Goal: Task Accomplishment & Management: Manage account settings

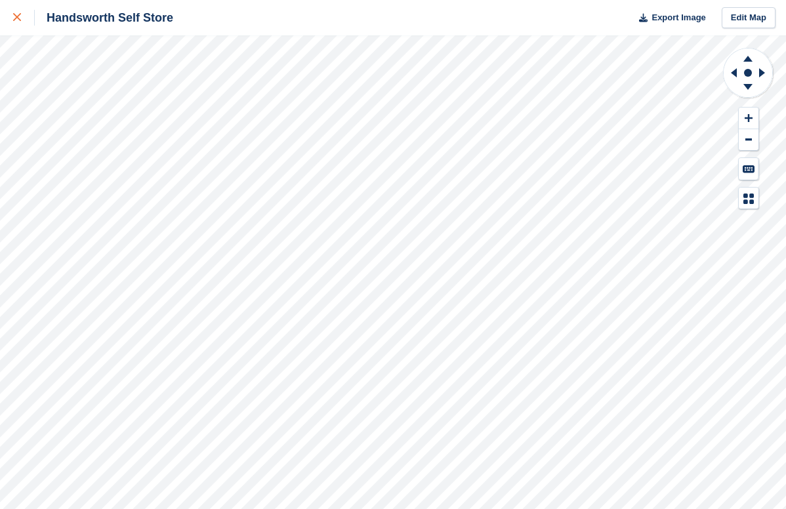
click at [20, 20] on icon at bounding box center [17, 17] width 8 height 8
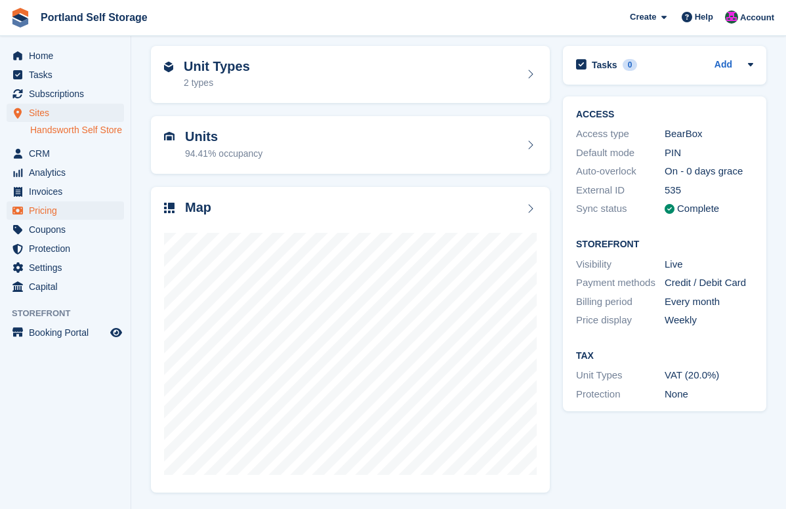
scroll to position [50, 0]
click at [50, 87] on span "Subscriptions" at bounding box center [68, 94] width 79 height 18
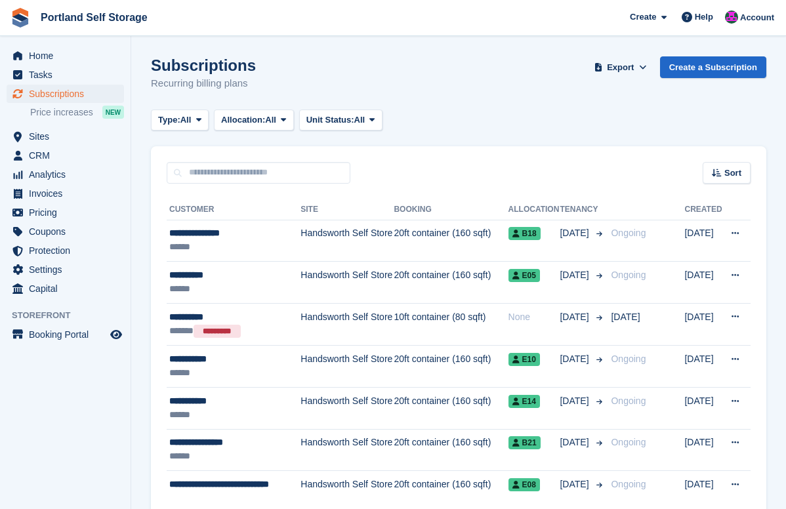
click at [261, 168] on input "text" at bounding box center [259, 173] width 184 height 22
type input "********"
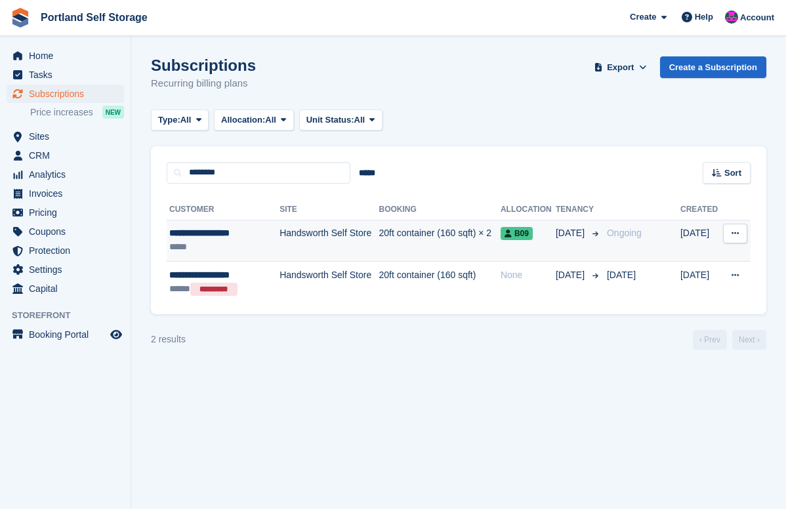
click at [268, 249] on div "*****" at bounding box center [220, 247] width 102 height 14
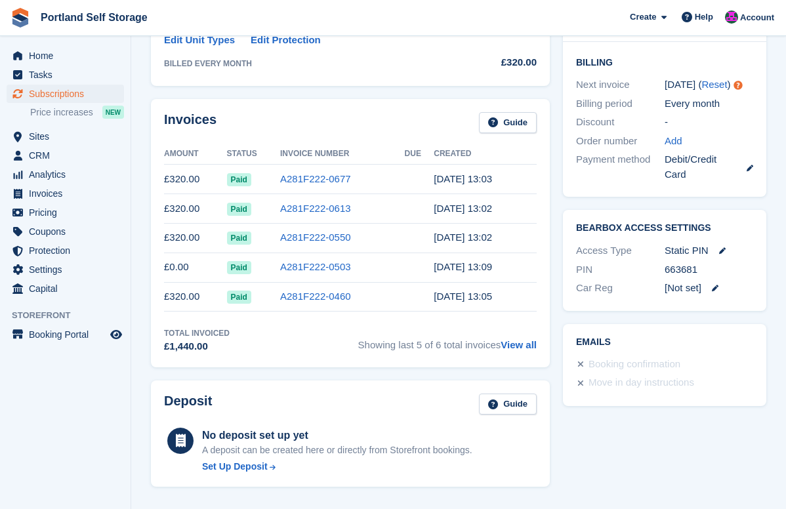
scroll to position [336, 0]
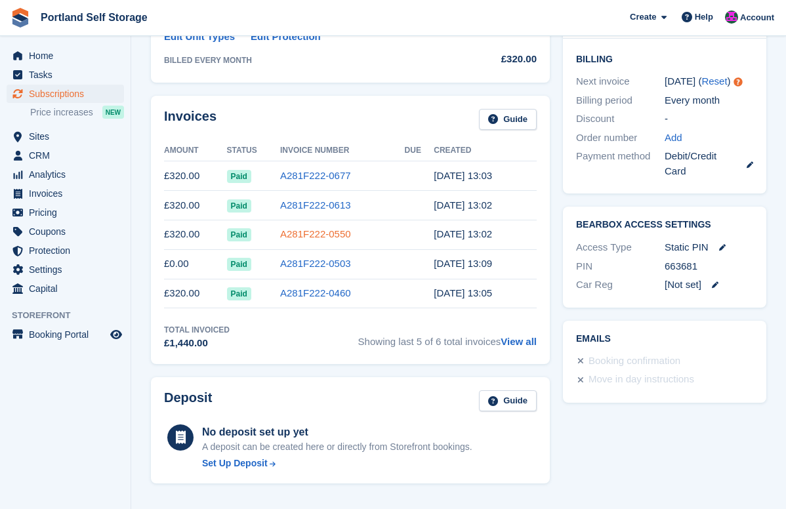
click at [290, 237] on link "A281F222-0550" at bounding box center [315, 233] width 71 height 11
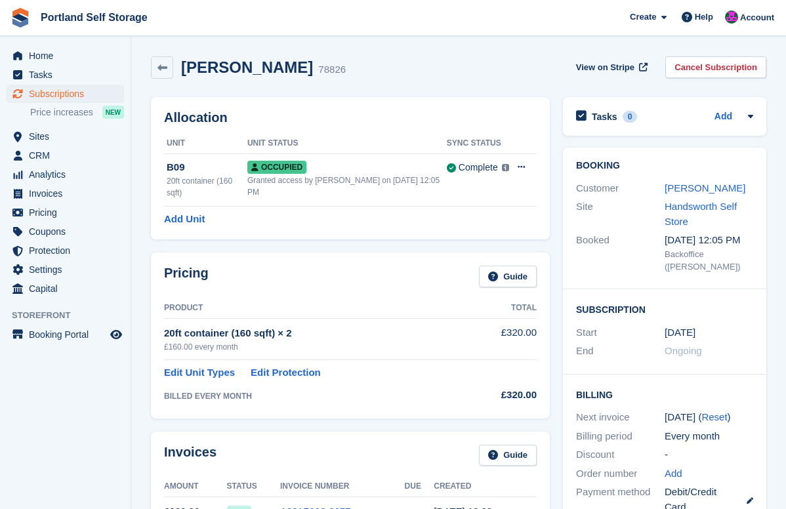
scroll to position [336, 0]
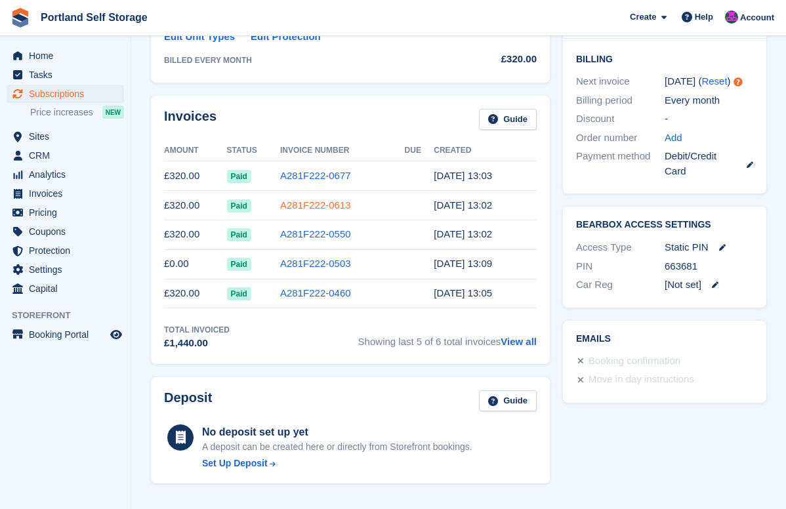
click at [314, 205] on link "A281F222-0613" at bounding box center [315, 204] width 71 height 11
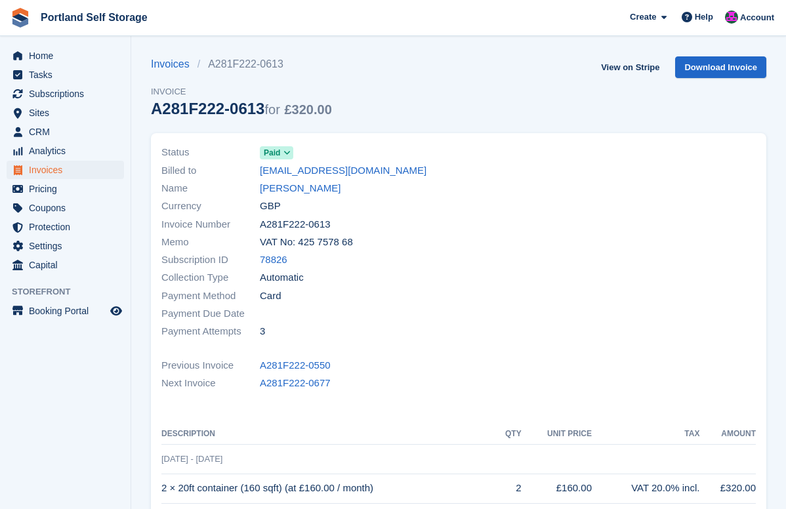
scroll to position [336, 0]
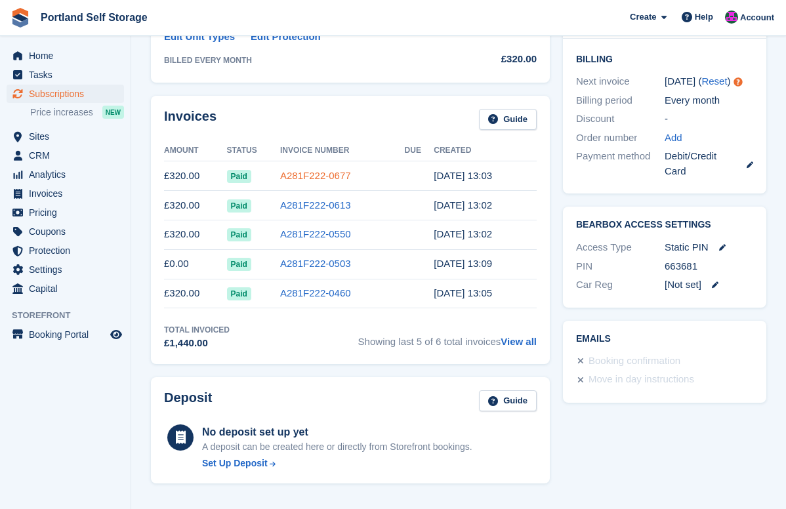
click at [311, 178] on link "A281F222-0677" at bounding box center [315, 175] width 71 height 11
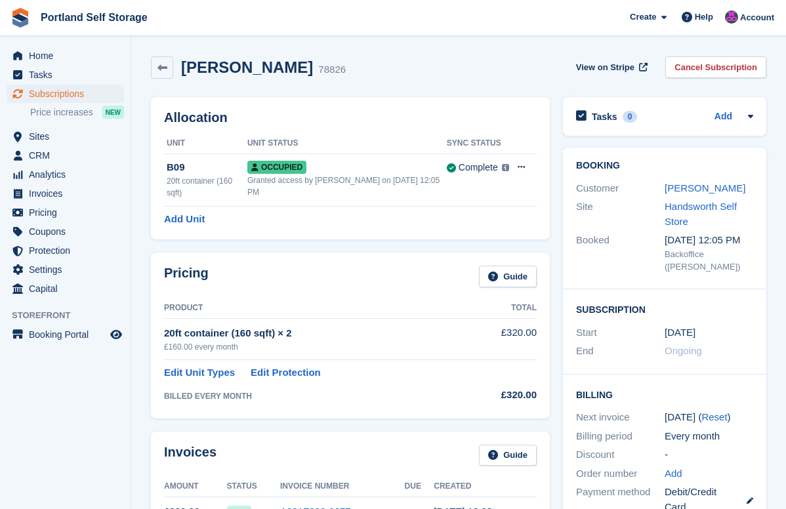
scroll to position [336, 0]
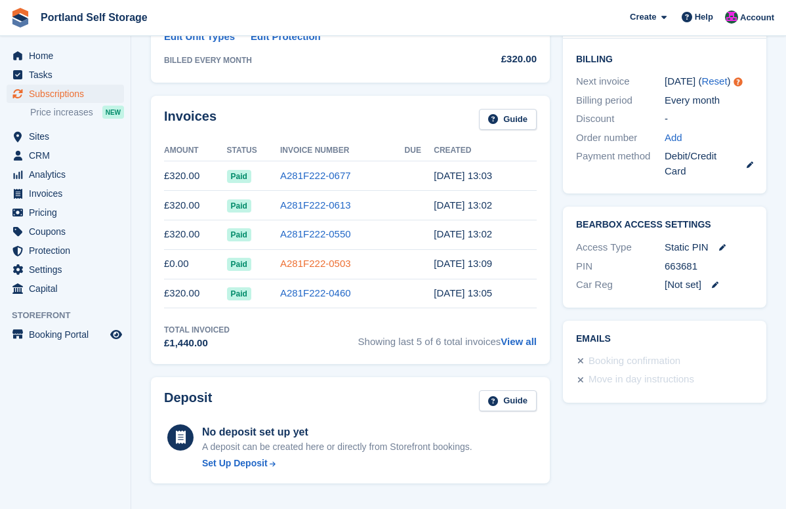
click at [308, 263] on link "A281F222-0503" at bounding box center [315, 263] width 71 height 11
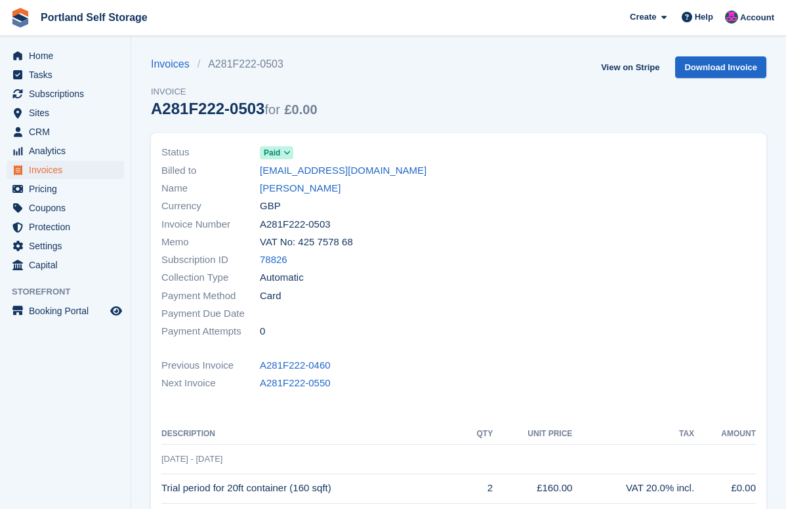
scroll to position [336, 0]
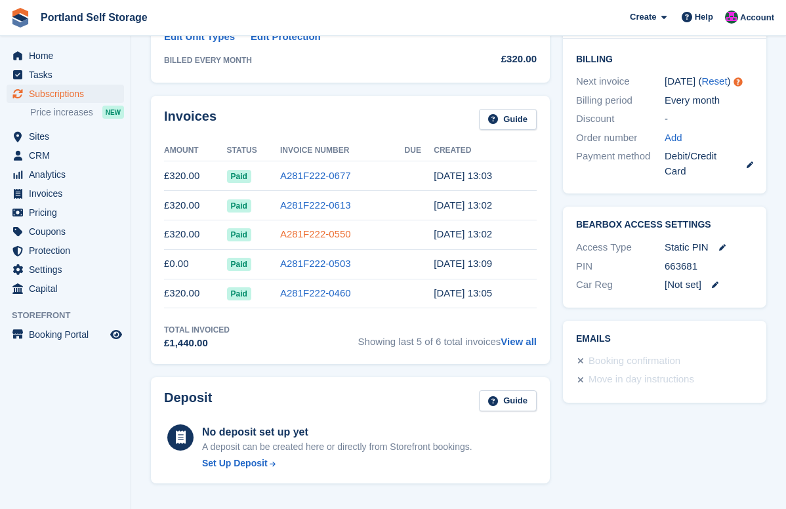
click at [333, 234] on link "A281F222-0550" at bounding box center [315, 233] width 71 height 11
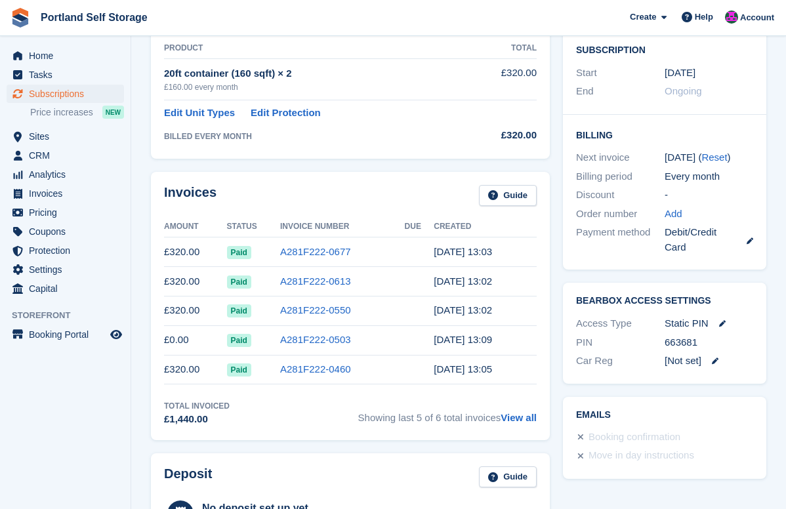
scroll to position [336, 0]
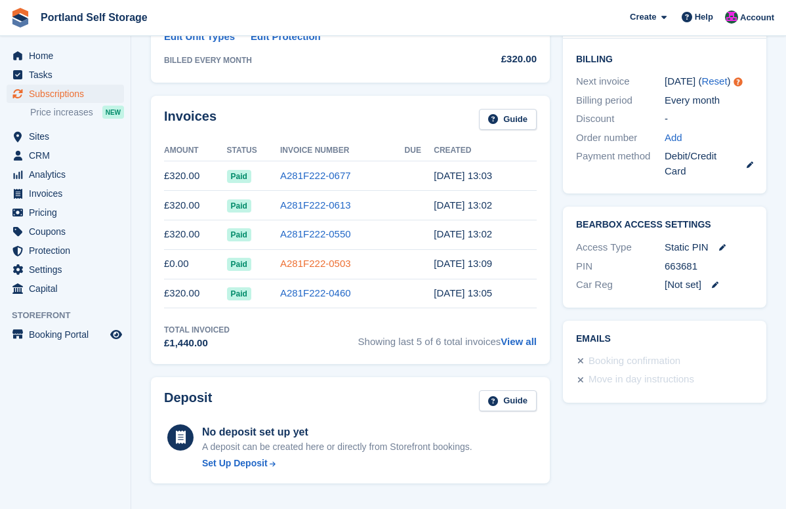
click at [329, 262] on link "A281F222-0503" at bounding box center [315, 263] width 71 height 11
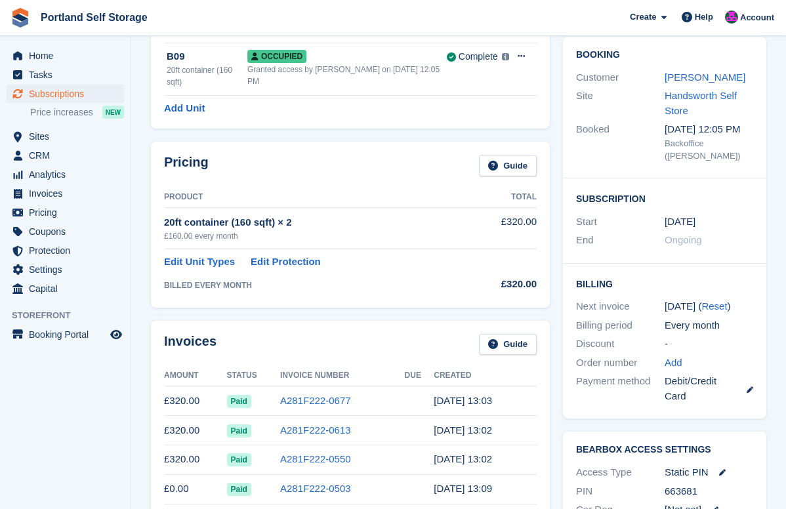
scroll to position [336, 0]
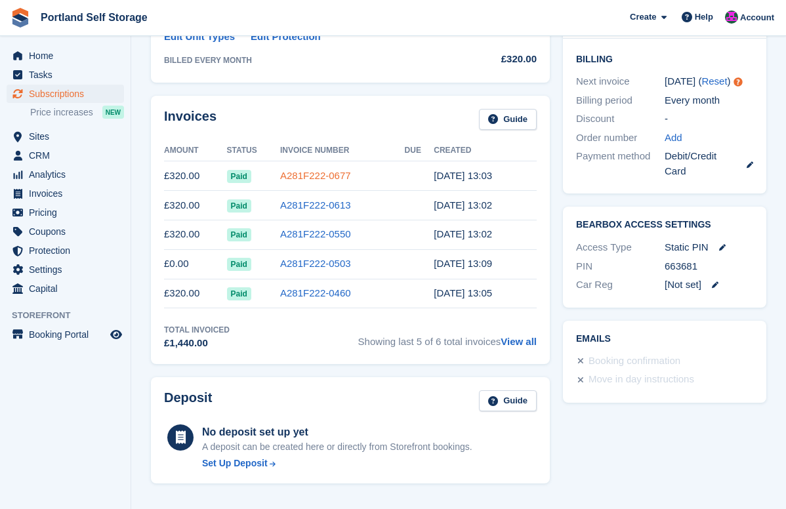
click at [314, 173] on link "A281F222-0677" at bounding box center [315, 175] width 71 height 11
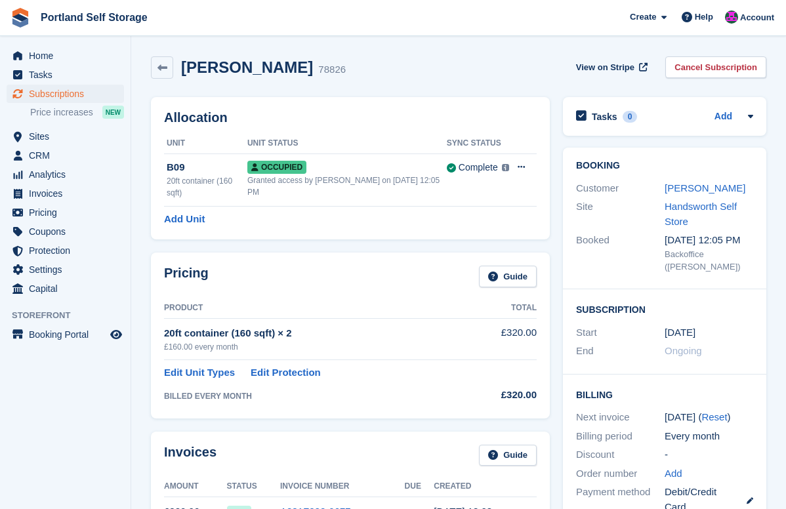
scroll to position [336, 0]
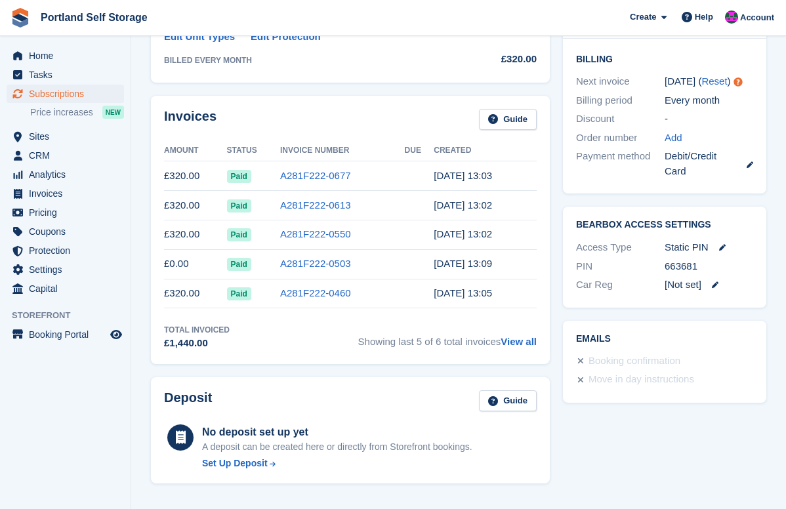
click at [58, 98] on span "Subscriptions" at bounding box center [68, 94] width 79 height 18
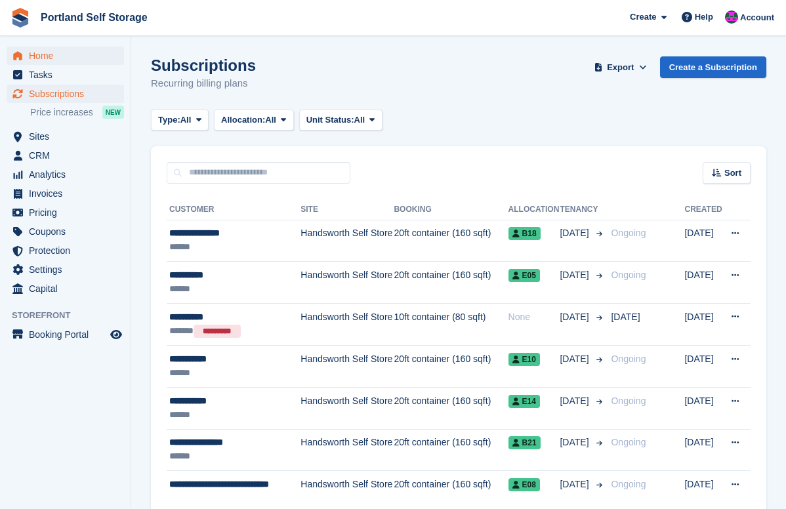
click at [49, 56] on span "Home" at bounding box center [68, 56] width 79 height 18
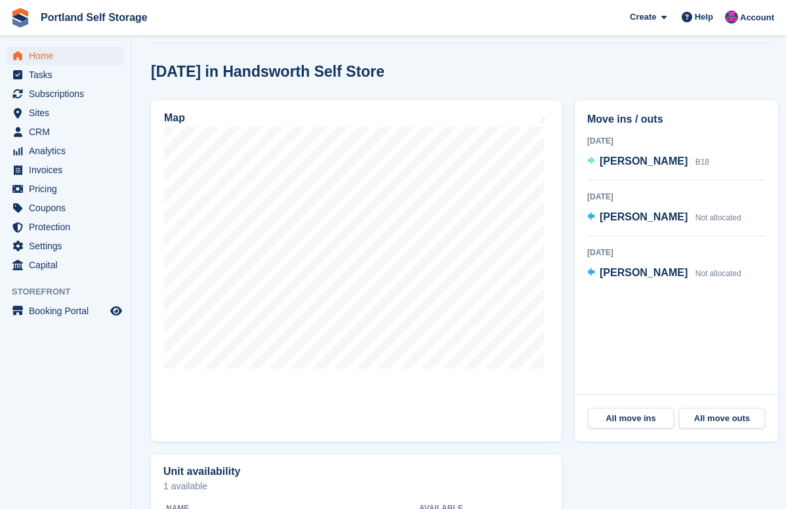
scroll to position [292, 0]
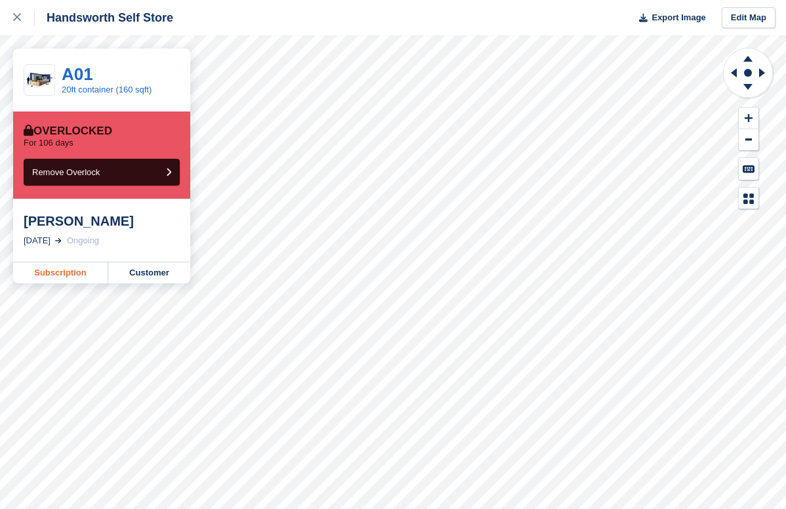
click at [58, 272] on link "Subscription" at bounding box center [60, 272] width 95 height 21
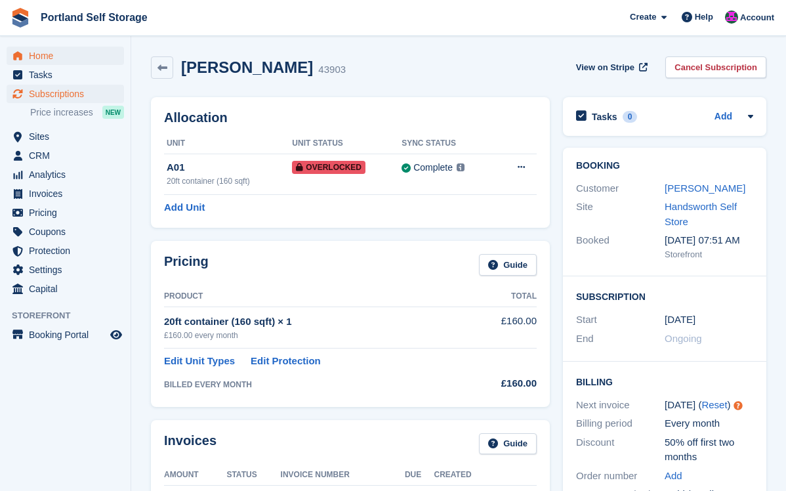
click at [59, 61] on span "Home" at bounding box center [68, 56] width 79 height 18
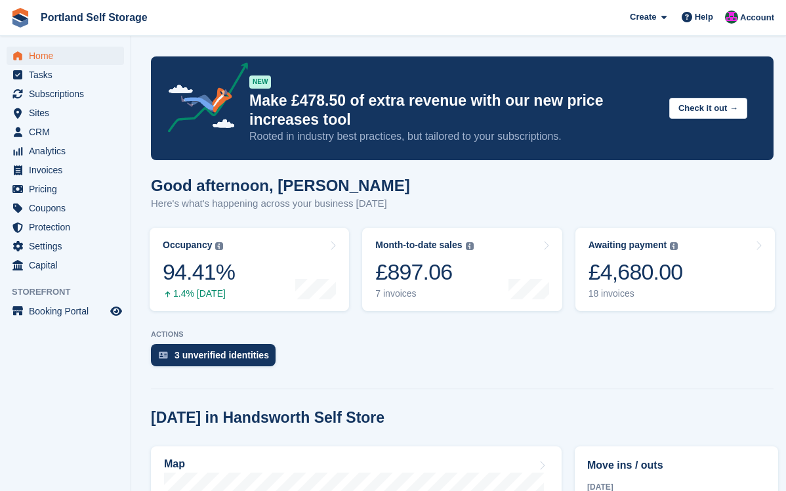
scroll to position [171, 0]
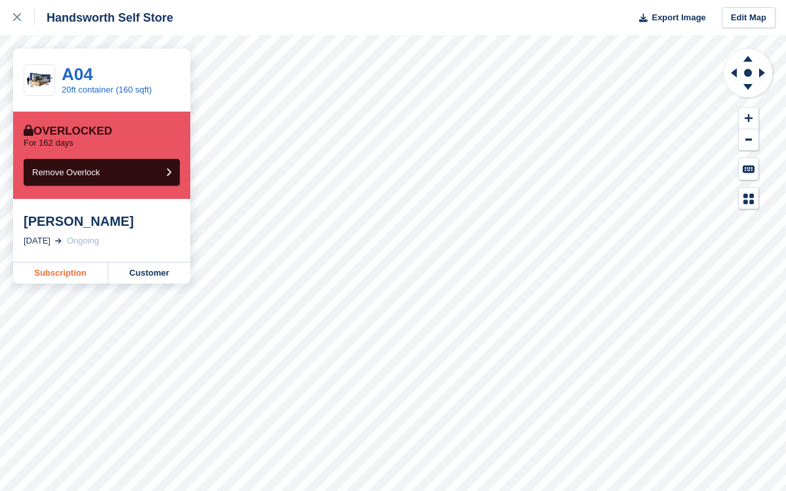
click at [61, 269] on link "Subscription" at bounding box center [60, 272] width 95 height 21
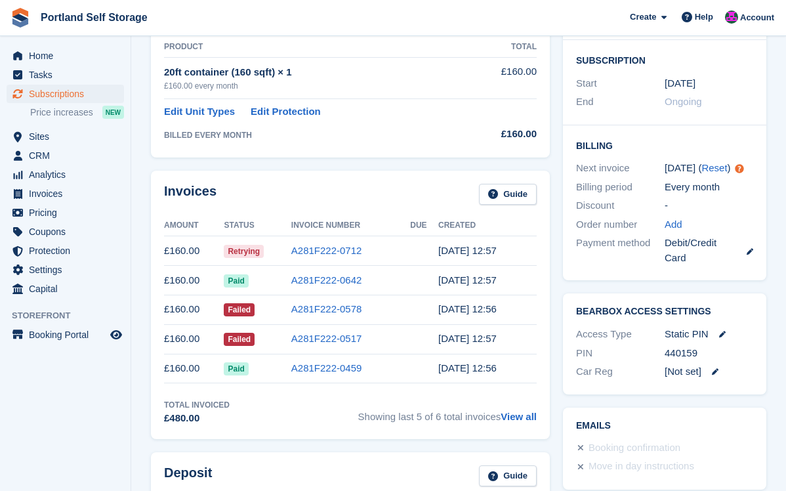
scroll to position [255, 0]
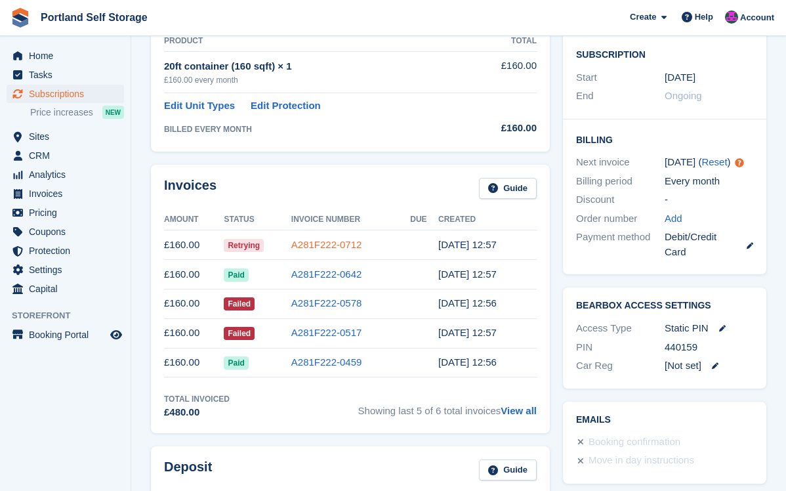
click at [308, 247] on link "A281F222-0712" at bounding box center [326, 244] width 71 height 11
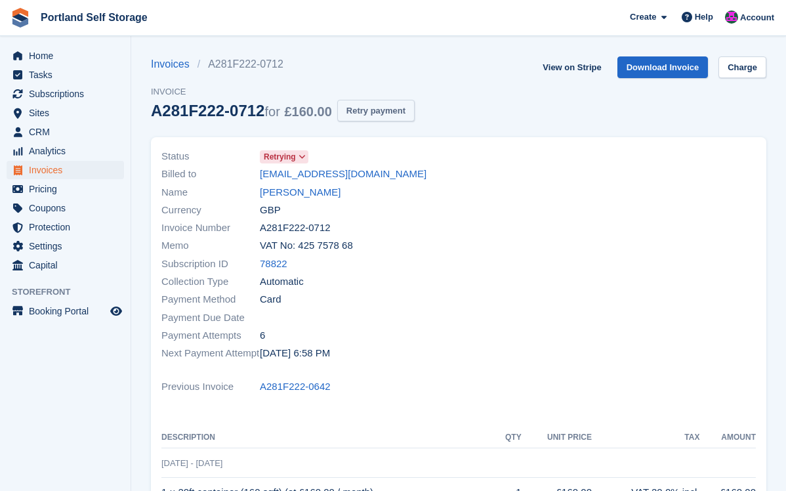
click at [381, 113] on button "Retry payment" at bounding box center [375, 111] width 77 height 22
